Goal: Navigation & Orientation: Go to known website

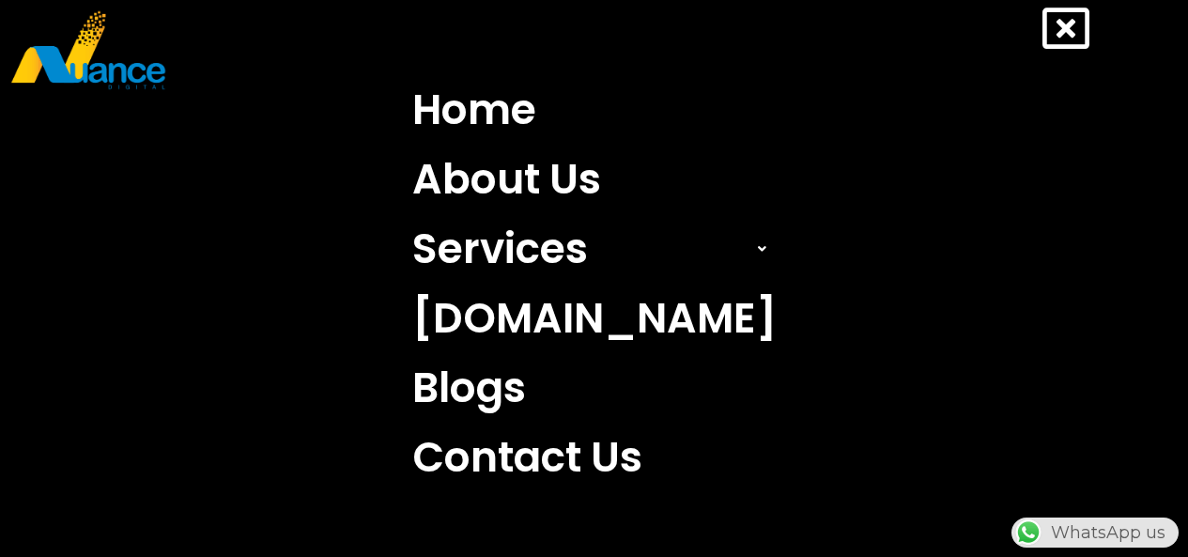
click at [1072, 23] on icon at bounding box center [1065, 28] width 47 height 47
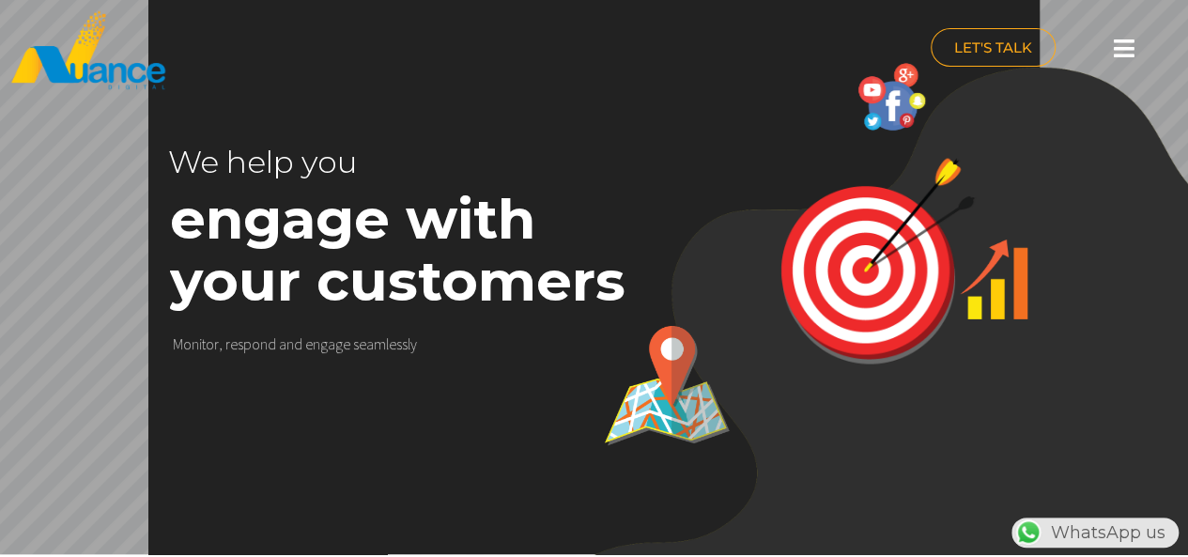
click at [1121, 54] on icon at bounding box center [1123, 48] width 21 height 23
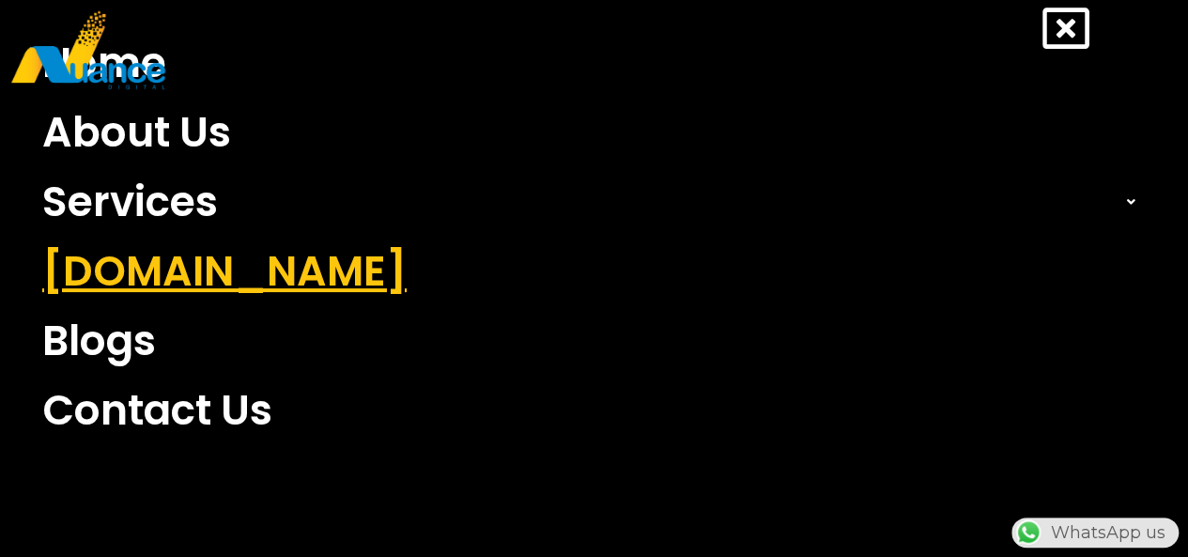
click at [92, 283] on link "[DOMAIN_NAME]" at bounding box center [593, 271] width 1131 height 69
